Goal: Transaction & Acquisition: Purchase product/service

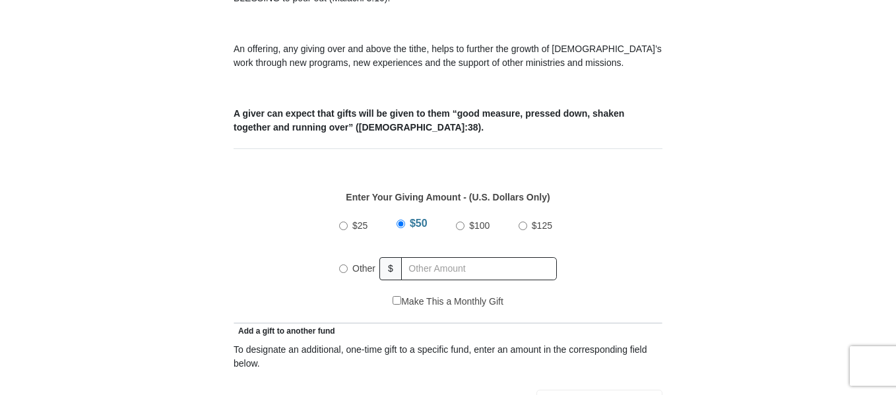
scroll to position [478, 0]
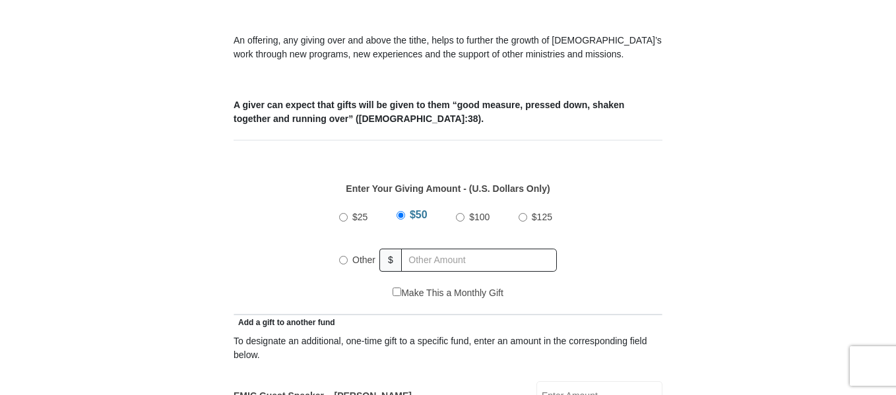
click at [344, 256] on input "Other" at bounding box center [343, 260] width 9 height 9
radio input "true"
click at [471, 249] on input "text" at bounding box center [481, 260] width 151 height 23
type input "10.00"
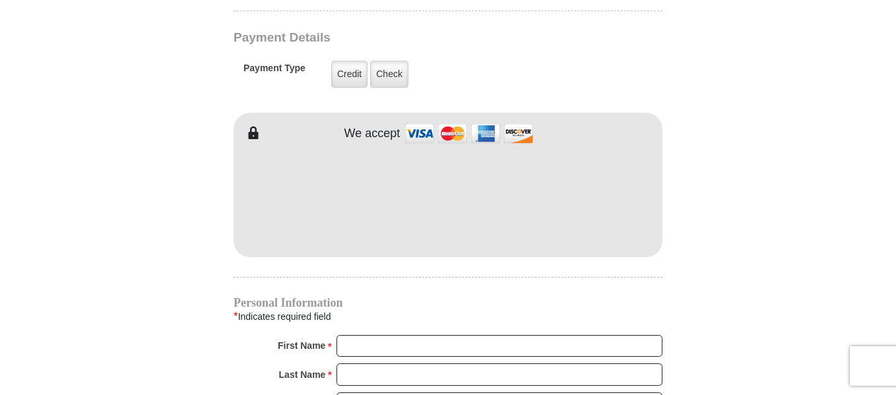
scroll to position [1087, 0]
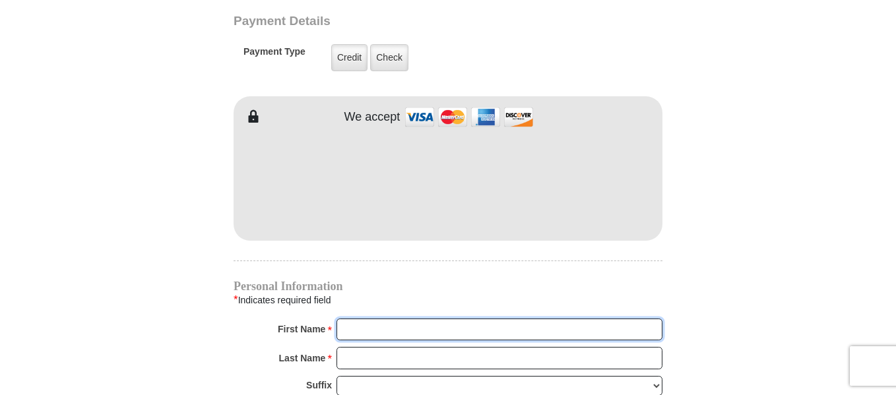
type input "[PERSON_NAME]"
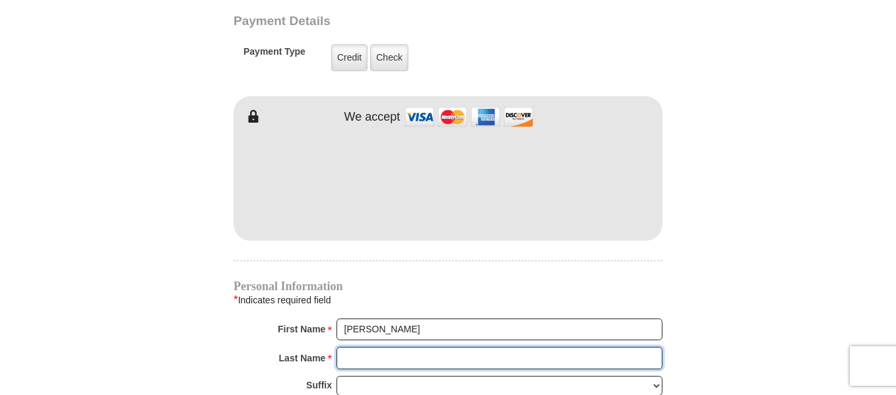
type input "[GEOGRAPHIC_DATA]"
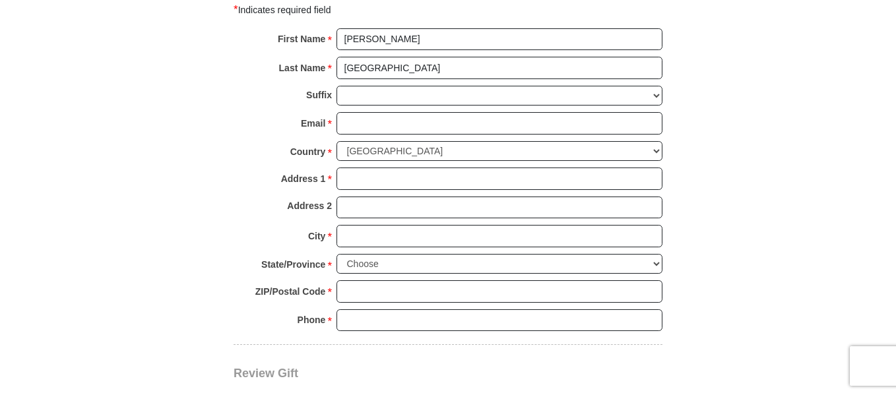
scroll to position [1382, 0]
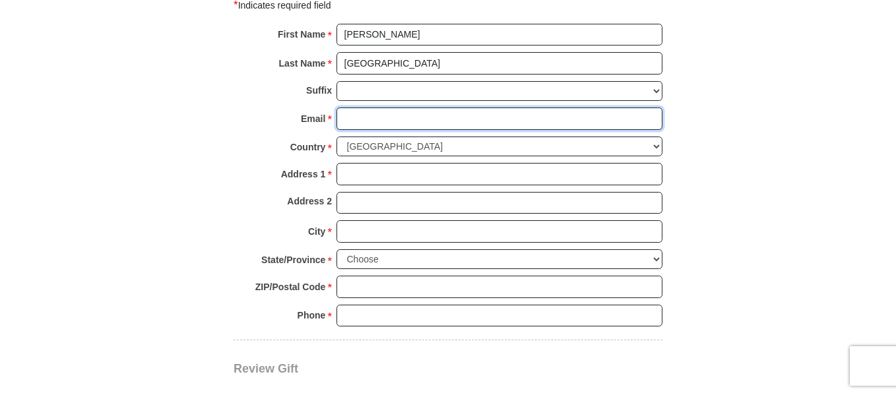
click at [465, 108] on input "Email *" at bounding box center [500, 119] width 326 height 22
type input "[EMAIL_ADDRESS][DOMAIN_NAME]"
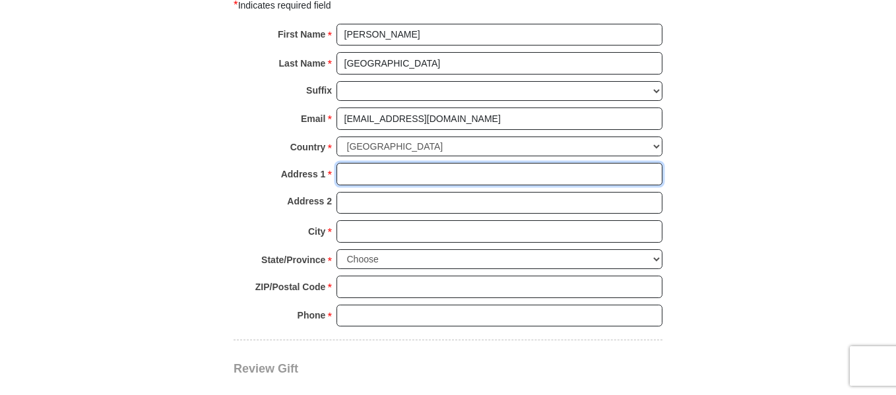
type input "[STREET_ADDRESS]"
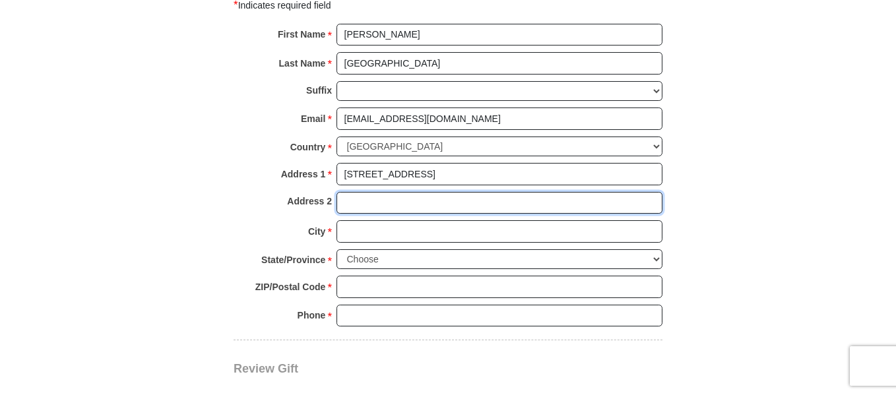
type input "apartment 102"
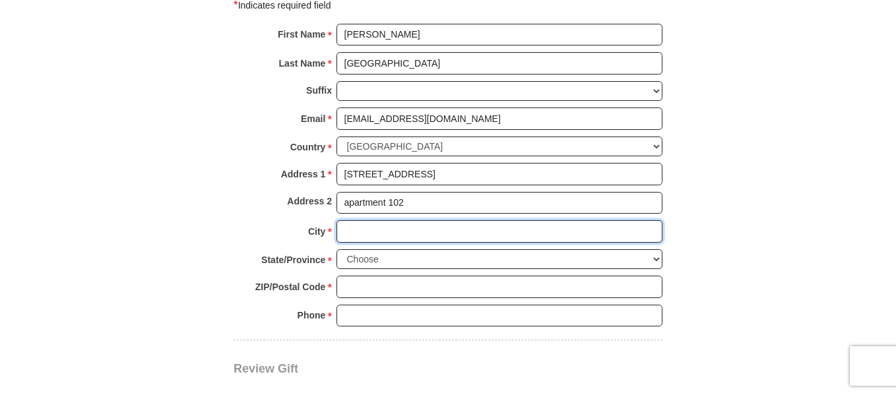
type input "[GEOGRAPHIC_DATA]"
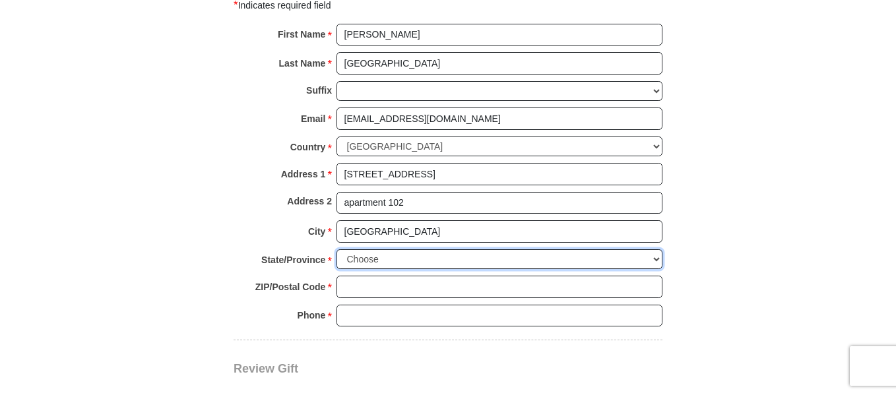
select select "MN"
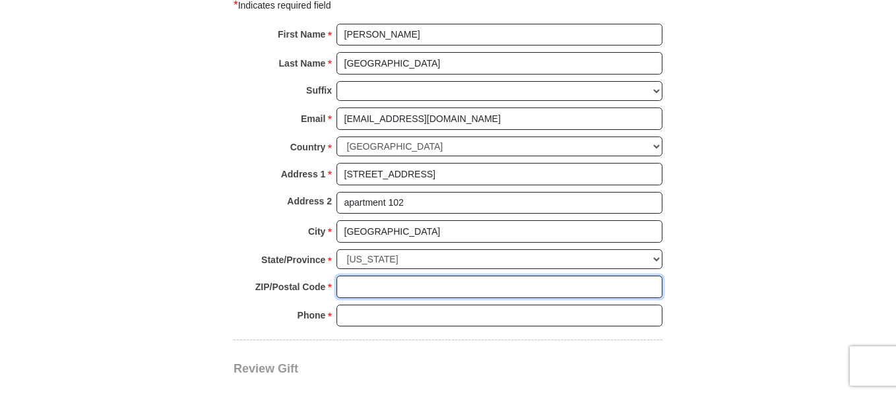
type input "55371"
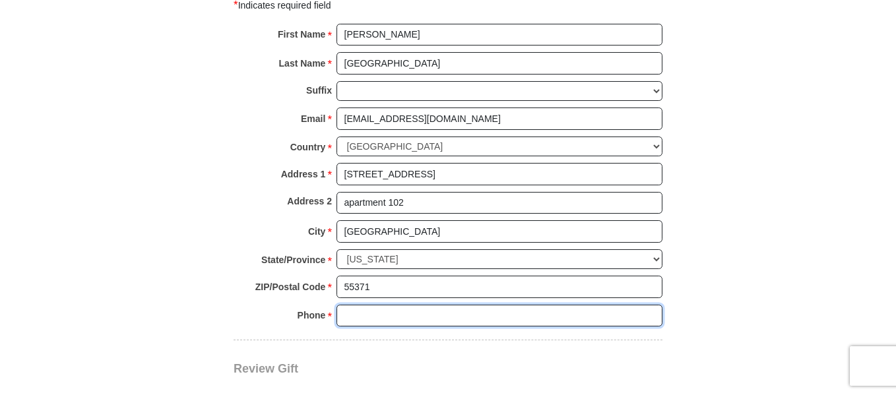
type input "3202479555"
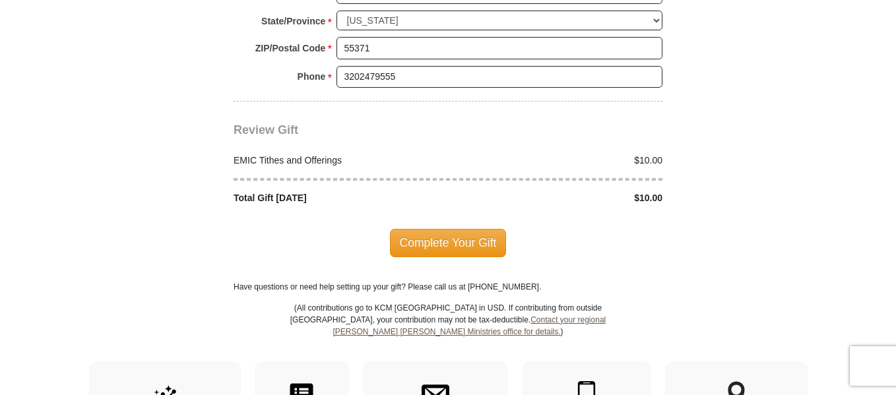
scroll to position [1673, 0]
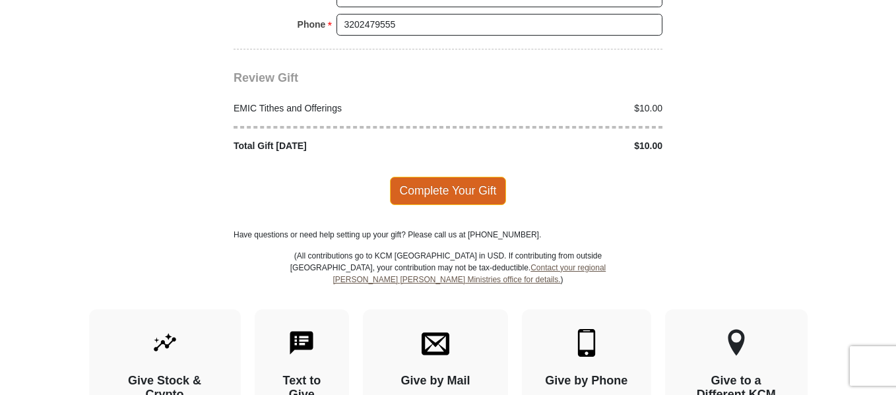
click at [455, 181] on span "Complete Your Gift" at bounding box center [448, 191] width 117 height 28
